Goal: Navigation & Orientation: Find specific page/section

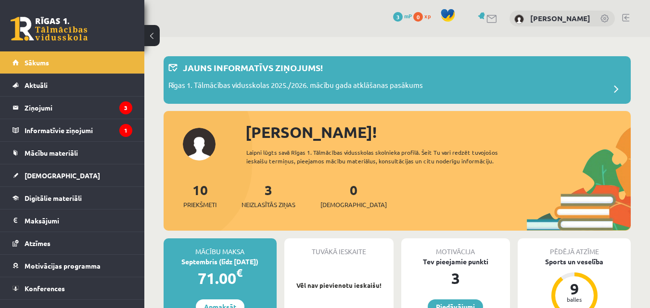
click at [602, 13] on div "[PERSON_NAME]" at bounding box center [562, 19] width 105 height 16
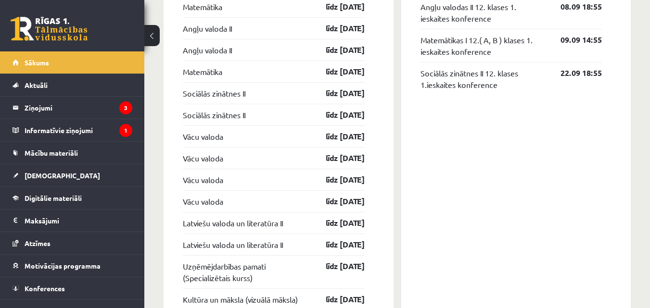
scroll to position [866, 0]
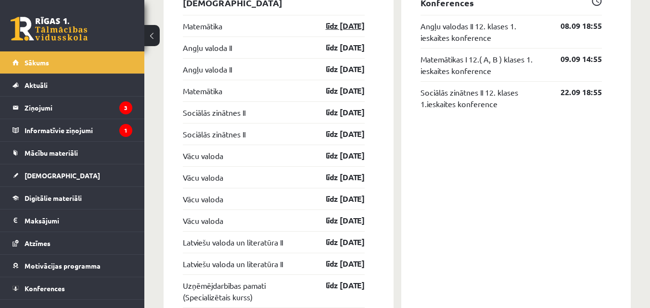
click at [343, 29] on link "līdz [DATE]" at bounding box center [337, 26] width 56 height 12
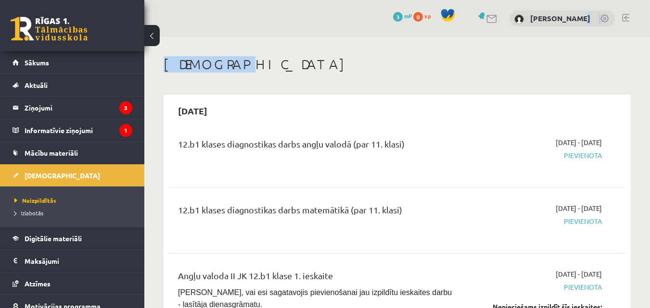
drag, startPoint x: 444, startPoint y: 0, endPoint x: 586, endPoint y: -9, distance: 142.2
click at [586, 0] on html "0 Dāvanas 3 mP 0 xp [PERSON_NAME] Sākums Aktuāli Kā mācīties [PERSON_NAME] Kont…" at bounding box center [325, 154] width 650 height 308
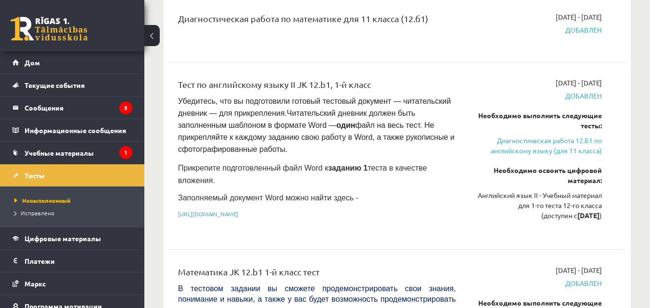
scroll to position [192, 0]
click at [238, 209] on font "[URL][DOMAIN_NAME]" at bounding box center [208, 213] width 60 height 8
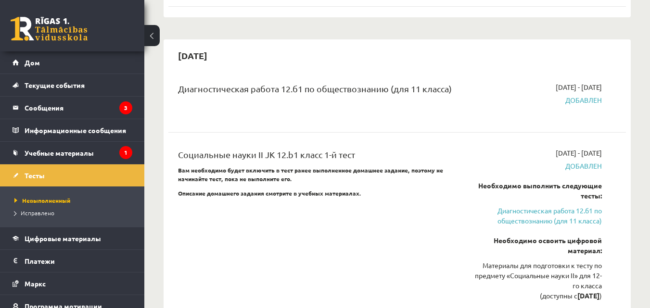
scroll to position [905, 0]
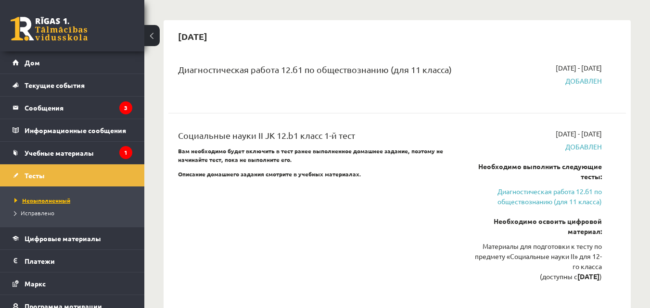
click at [61, 199] on font "Невыполненный" at bounding box center [46, 201] width 48 height 8
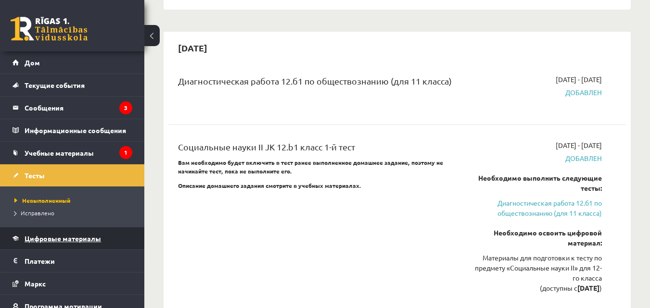
scroll to position [893, 0]
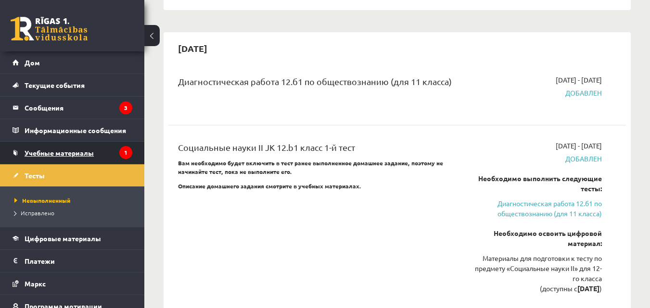
click at [111, 152] on link "Учебные материалы" at bounding box center [73, 153] width 120 height 22
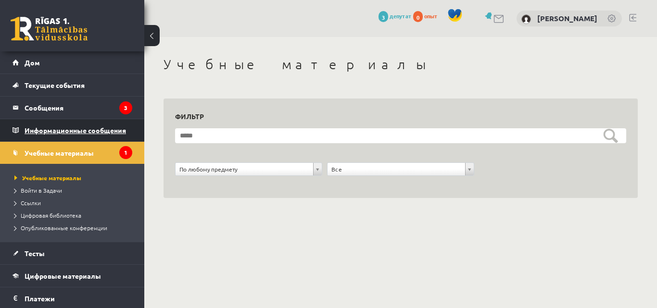
click at [123, 153] on icon "1" at bounding box center [125, 152] width 13 height 13
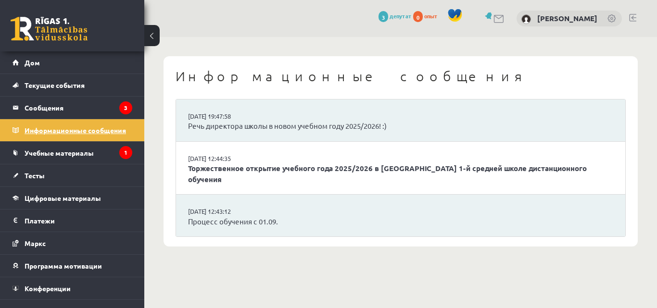
click at [124, 152] on font "1" at bounding box center [125, 153] width 3 height 8
click at [74, 151] on font "Учебные материалы" at bounding box center [59, 153] width 69 height 9
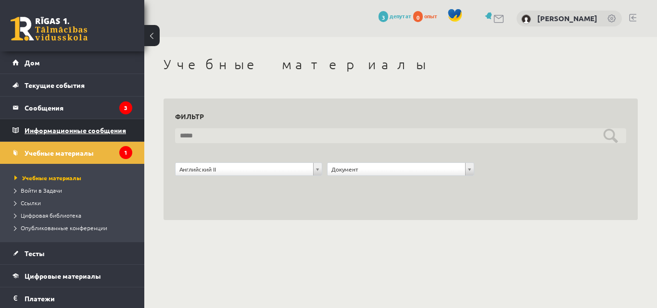
click at [538, 132] on input "text" at bounding box center [400, 135] width 451 height 15
type input "**********"
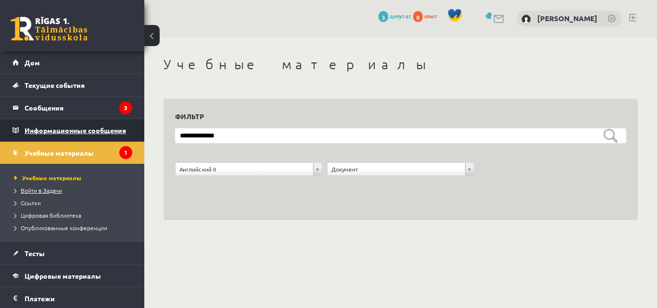
click at [52, 188] on font "Войти в Задачи" at bounding box center [41, 191] width 41 height 8
click at [32, 204] on font "Ссылки" at bounding box center [31, 203] width 20 height 8
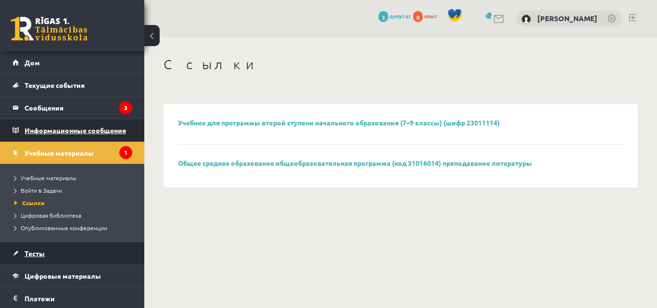
click at [36, 255] on font "Тесты" at bounding box center [35, 253] width 20 height 9
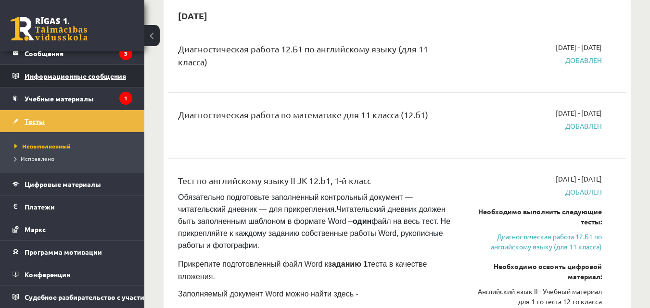
scroll to position [96, 0]
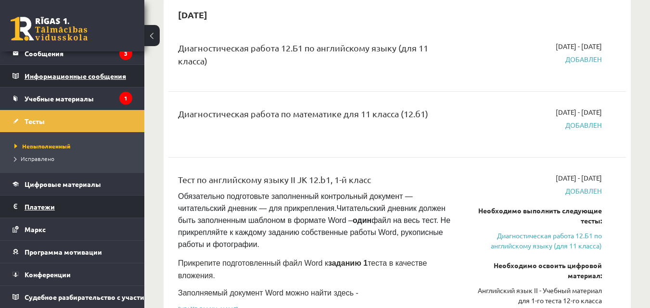
click at [46, 203] on font "Платежи" at bounding box center [40, 207] width 30 height 9
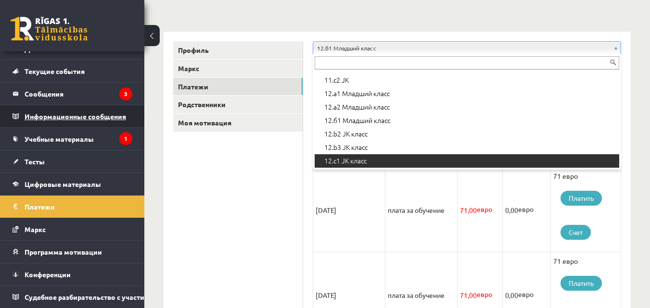
scroll to position [321, 0]
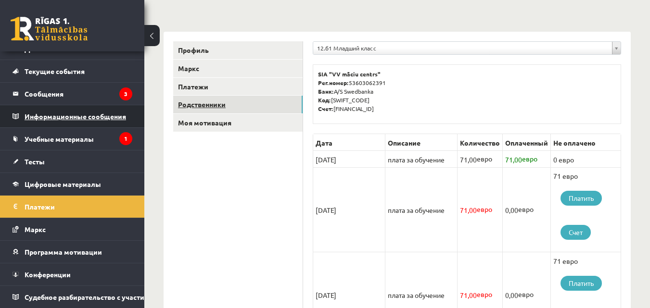
click at [221, 97] on link "Родственники" at bounding box center [237, 105] width 129 height 18
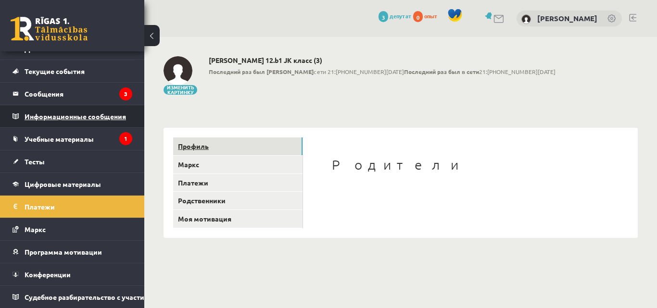
click at [228, 152] on link "Профиль" at bounding box center [237, 147] width 129 height 18
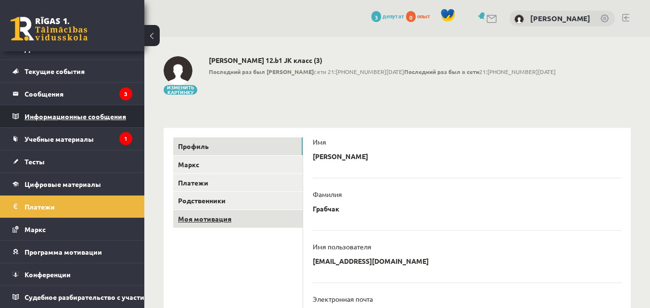
click at [228, 219] on font "Моя мотивация" at bounding box center [204, 219] width 53 height 9
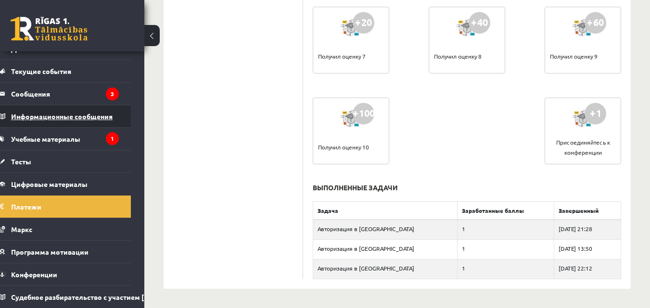
scroll to position [21, 0]
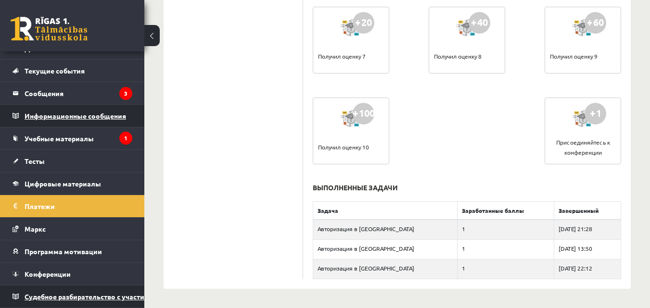
click at [62, 293] on font "Судебное разбирательство с участием [PERSON_NAME]" at bounding box center [118, 297] width 186 height 9
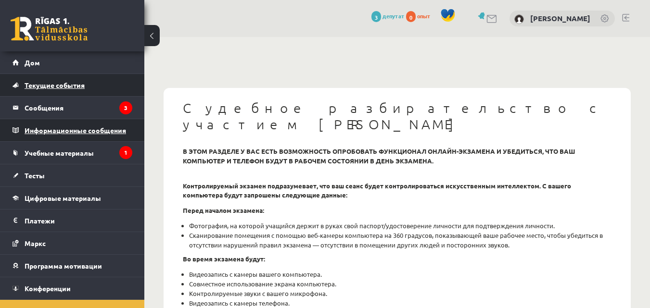
click at [65, 89] on font "Текущие события" at bounding box center [55, 85] width 60 height 9
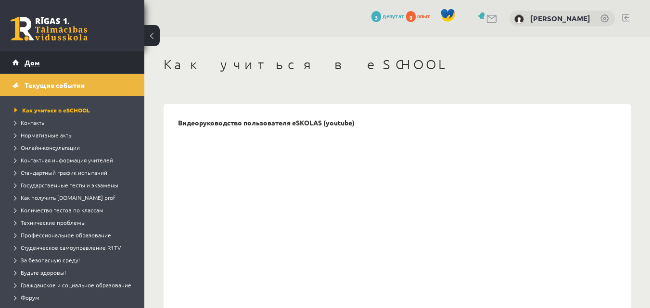
click at [37, 68] on link "Дом" at bounding box center [73, 62] width 120 height 22
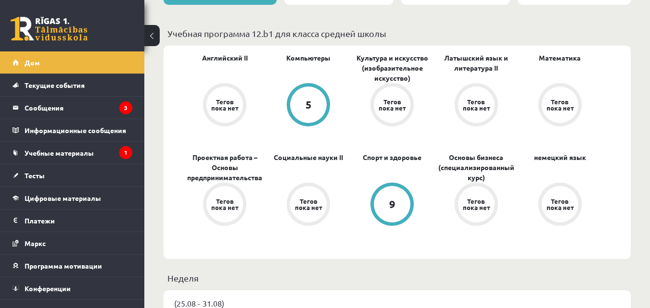
scroll to position [317, 0]
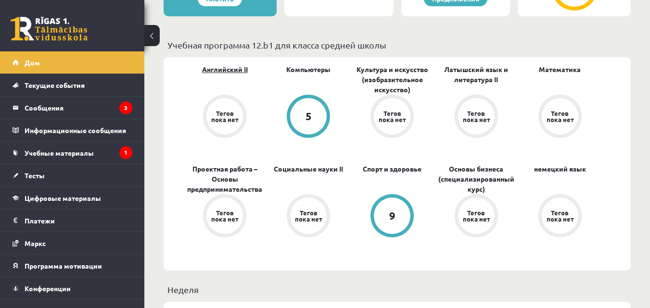
click at [233, 71] on font "Английский II" at bounding box center [225, 69] width 46 height 9
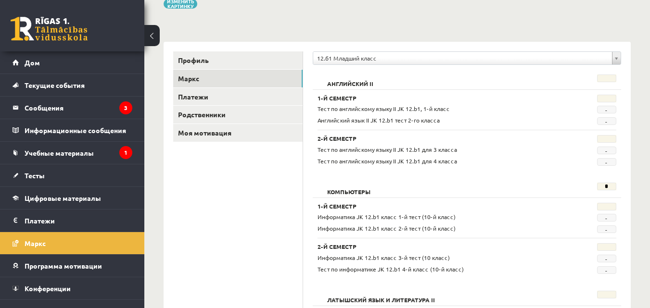
scroll to position [80, 0]
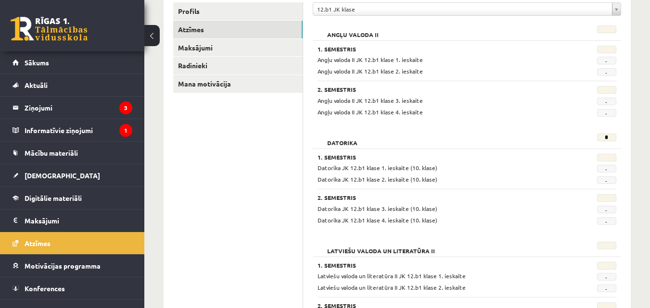
scroll to position [97, 0]
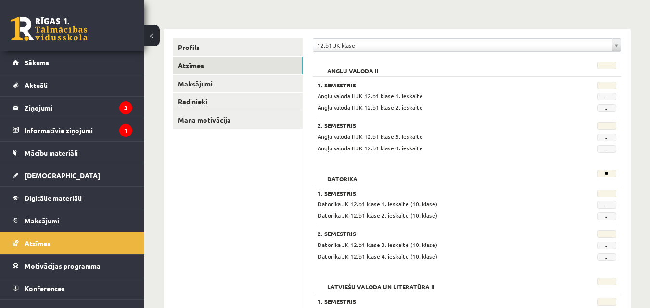
click at [190, 101] on link "Radinieki" at bounding box center [237, 102] width 129 height 18
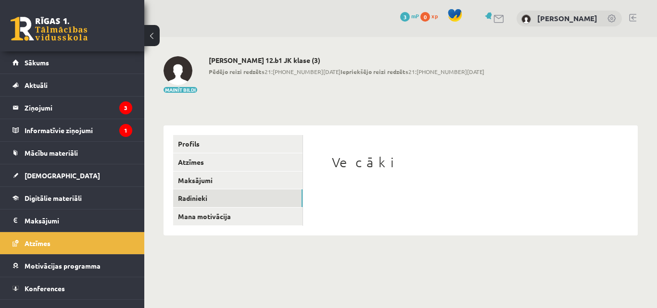
click at [154, 36] on button at bounding box center [151, 35] width 15 height 21
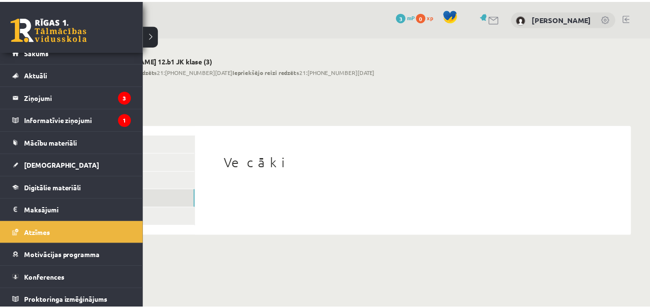
scroll to position [14, 0]
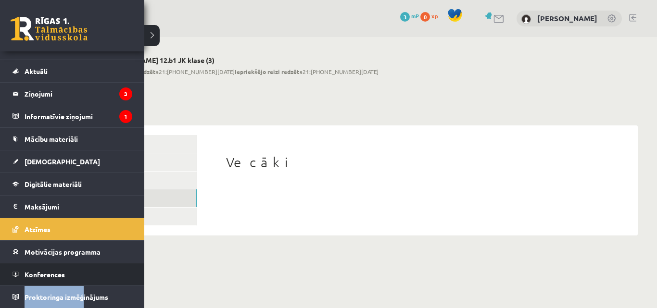
drag, startPoint x: 68, startPoint y: 284, endPoint x: 60, endPoint y: 281, distance: 9.1
click at [62, 282] on ul "Sākums Aktuāli Kā mācīties eSKOLĀ Kontakti Normatīvie akti Online konsultācijas…" at bounding box center [72, 173] width 144 height 271
click at [86, 270] on link "Konferences" at bounding box center [73, 275] width 120 height 22
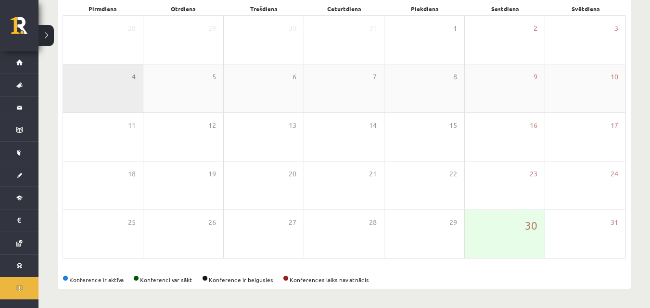
scroll to position [94, 0]
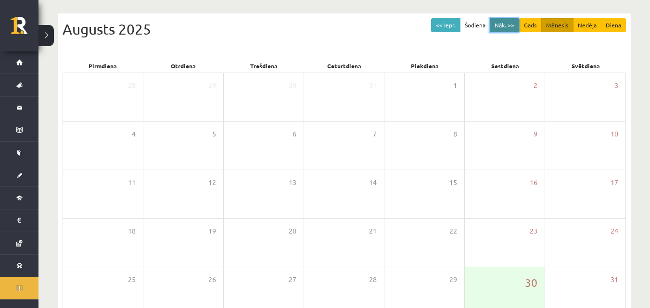
click at [508, 25] on button "Nāk. >>" at bounding box center [504, 25] width 29 height 14
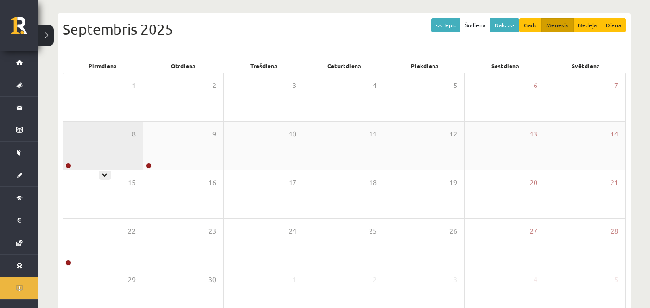
click at [105, 166] on div "8" at bounding box center [103, 146] width 80 height 48
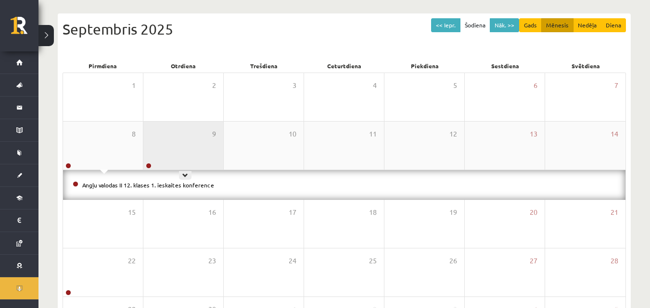
click at [191, 132] on div "9" at bounding box center [183, 146] width 80 height 48
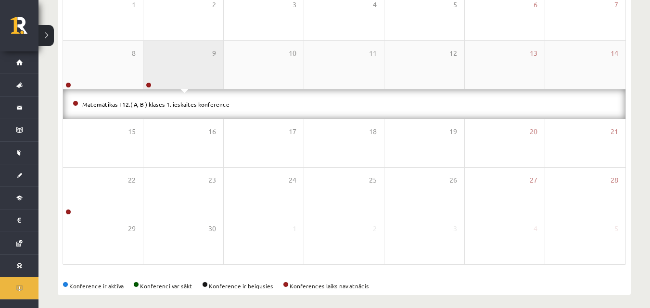
scroll to position [181, 0]
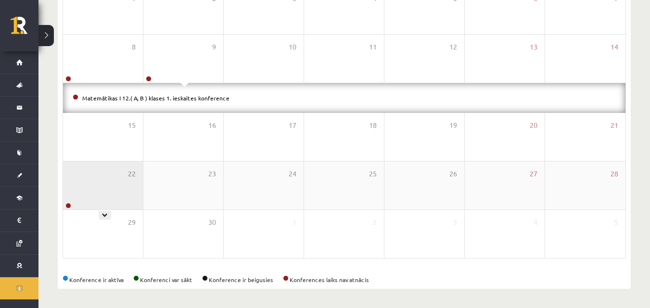
click at [96, 173] on div "22" at bounding box center [103, 186] width 80 height 48
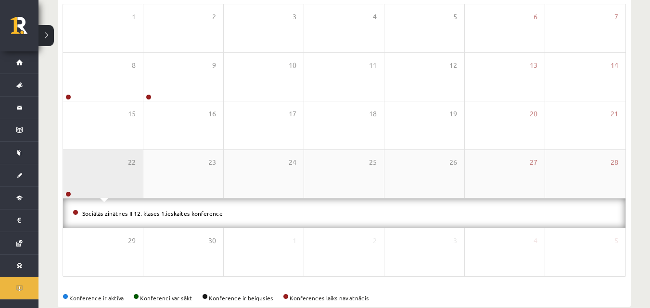
scroll to position [162, 0]
